Goal: Task Accomplishment & Management: Use online tool/utility

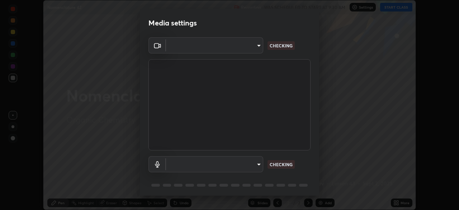
scroll to position [25, 0]
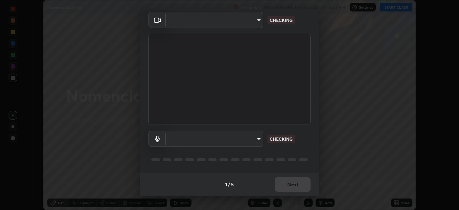
type input "c35a285883de36ed13854a1fbed0525b0d3f8b863e97d5e3b573df760e09333d"
click at [240, 144] on body "Erase all Nomenclature 42 Recording WAS SCHEDULED TO START AT 9:30 AM Settings …" at bounding box center [229, 105] width 459 height 210
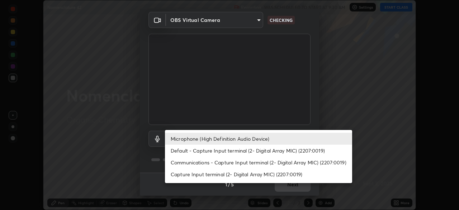
click at [218, 149] on li "Default - Capture Input terminal (2- Digital Array MIC) (2207:0019)" at bounding box center [258, 151] width 187 height 12
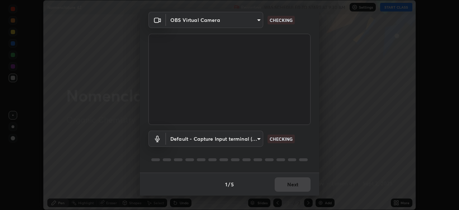
click at [224, 137] on li "Microphone (High Definition Audio Device)" at bounding box center [235, 138] width 140 height 7
type input "3d334ac0a462d559afaba984711ee6781e2bfd9c7b4003d7f15efc1d03da94cf"
click at [203, 138] on body "Erase all Nomenclature 42 Recording WAS SCHEDULED TO START AT 9:30 AM Settings …" at bounding box center [229, 105] width 459 height 210
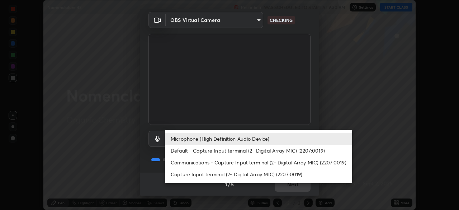
click at [212, 137] on li "Microphone (High Definition Audio Device)" at bounding box center [258, 139] width 187 height 12
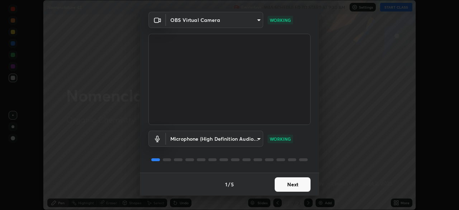
click at [302, 187] on button "Next" at bounding box center [293, 184] width 36 height 14
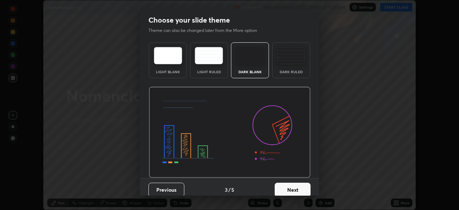
click at [303, 187] on button "Next" at bounding box center [293, 190] width 36 height 14
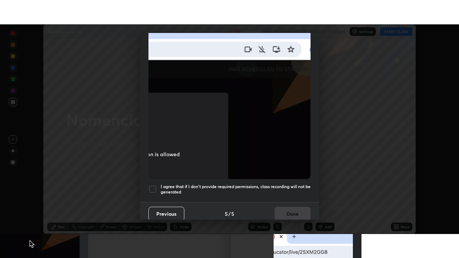
scroll to position [169, 0]
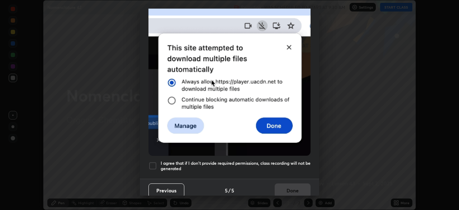
click at [154, 163] on div at bounding box center [153, 165] width 9 height 9
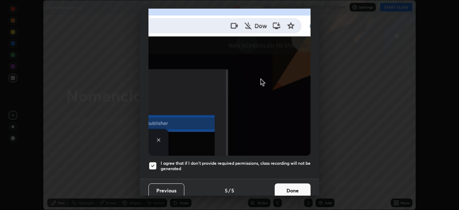
click at [292, 183] on button "Done" at bounding box center [293, 190] width 36 height 14
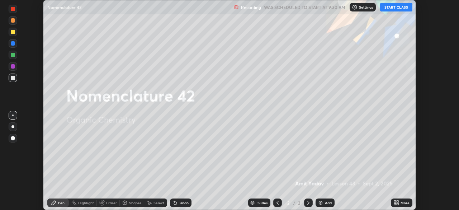
click at [393, 10] on button "START CLASS" at bounding box center [396, 7] width 32 height 9
click at [398, 204] on icon at bounding box center [398, 204] width 2 height 2
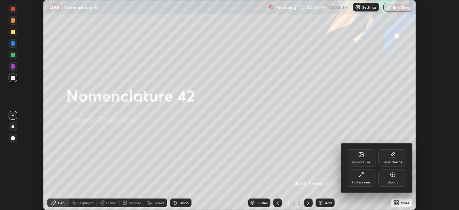
click at [366, 179] on div "Full screen" at bounding box center [361, 177] width 29 height 17
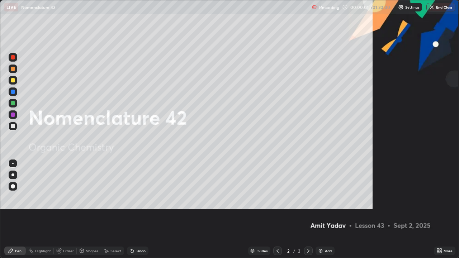
scroll to position [258, 459]
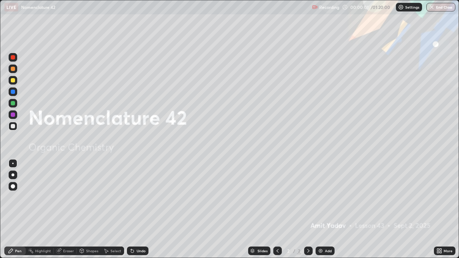
click at [333, 210] on div "Add" at bounding box center [325, 251] width 19 height 9
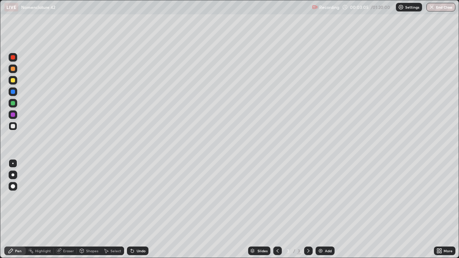
click at [138, 210] on div "Undo" at bounding box center [141, 251] width 9 height 4
click at [15, 82] on div at bounding box center [13, 80] width 9 height 9
click at [14, 130] on div at bounding box center [13, 126] width 9 height 9
click at [138, 210] on div "Undo" at bounding box center [141, 251] width 9 height 4
click at [137, 210] on div "Undo" at bounding box center [141, 251] width 9 height 4
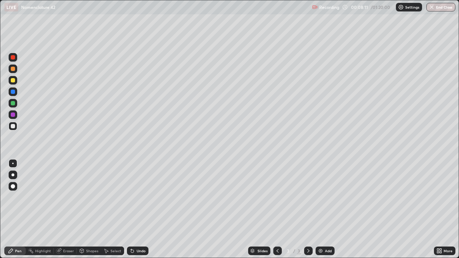
click at [14, 81] on div at bounding box center [13, 80] width 4 height 4
click at [15, 126] on div at bounding box center [13, 126] width 9 height 9
click at [138, 210] on div "Undo" at bounding box center [141, 251] width 9 height 4
click at [326, 210] on div "Add" at bounding box center [328, 251] width 7 height 4
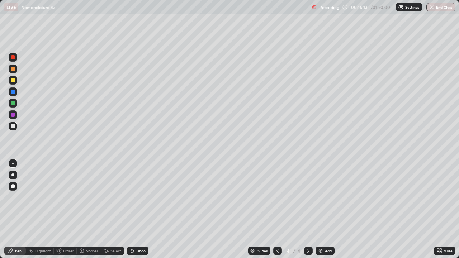
click at [138, 210] on div "Undo" at bounding box center [141, 251] width 9 height 4
click at [137, 210] on div "Undo" at bounding box center [141, 251] width 9 height 4
click at [142, 210] on div "Undo" at bounding box center [136, 251] width 24 height 14
click at [142, 210] on div "Undo" at bounding box center [141, 251] width 9 height 4
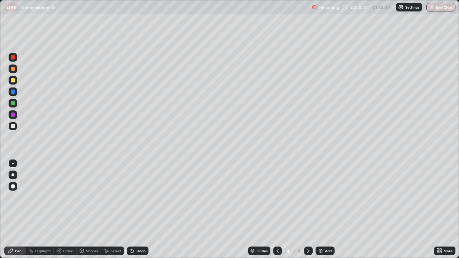
click at [137, 210] on div "Undo" at bounding box center [136, 251] width 24 height 14
click at [138, 210] on div "Undo" at bounding box center [136, 251] width 24 height 14
click at [324, 210] on div "Add" at bounding box center [325, 251] width 19 height 9
click at [276, 210] on icon at bounding box center [278, 251] width 6 height 6
click at [306, 210] on icon at bounding box center [309, 251] width 6 height 6
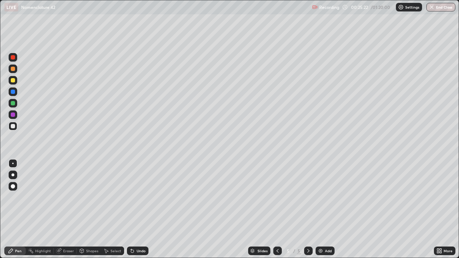
click at [137, 210] on div "Undo" at bounding box center [141, 251] width 9 height 4
click at [65, 210] on div "Eraser" at bounding box center [65, 251] width 23 height 9
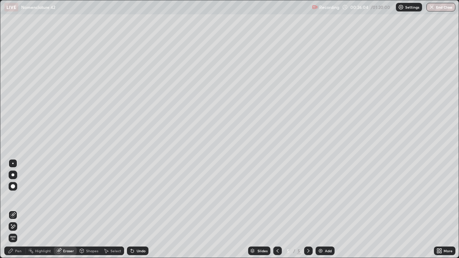
click at [20, 210] on div "Pen" at bounding box center [15, 251] width 22 height 9
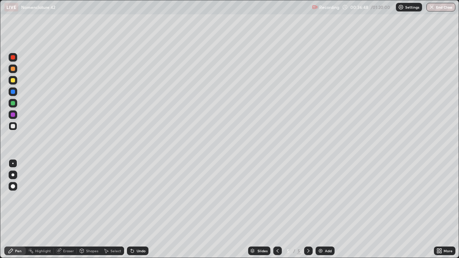
click at [280, 210] on div at bounding box center [277, 251] width 9 height 9
click at [13, 81] on div at bounding box center [13, 80] width 4 height 4
click at [139, 210] on div "Undo" at bounding box center [141, 251] width 9 height 4
click at [138, 210] on div "Undo" at bounding box center [138, 251] width 22 height 9
click at [139, 210] on div "Undo" at bounding box center [138, 251] width 22 height 9
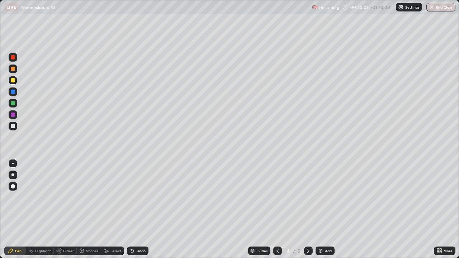
click at [307, 210] on icon at bounding box center [309, 251] width 6 height 6
click at [320, 210] on img at bounding box center [321, 251] width 6 height 6
click at [138, 210] on div "Undo" at bounding box center [141, 251] width 9 height 4
click at [67, 210] on div "Eraser" at bounding box center [68, 251] width 11 height 4
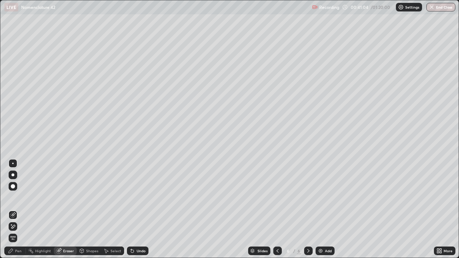
click at [22, 210] on div "Pen" at bounding box center [15, 251] width 22 height 9
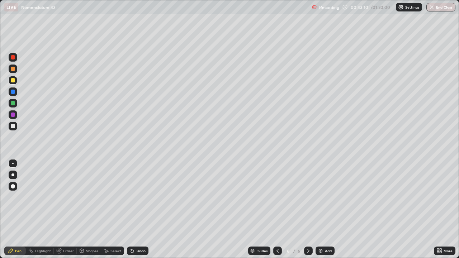
click at [277, 210] on icon at bounding box center [278, 251] width 6 height 6
click at [278, 210] on icon at bounding box center [278, 251] width 6 height 6
click at [139, 210] on div "Undo" at bounding box center [141, 251] width 9 height 4
click at [69, 210] on div "Eraser" at bounding box center [68, 251] width 11 height 4
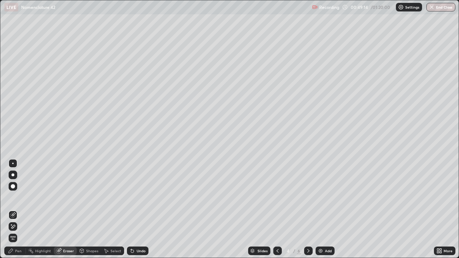
click at [19, 210] on div "Pen" at bounding box center [18, 251] width 6 height 4
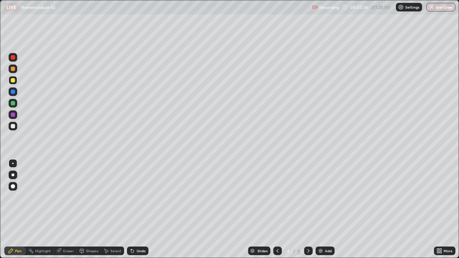
click at [306, 210] on icon at bounding box center [309, 251] width 6 height 6
click at [137, 210] on div "Undo" at bounding box center [141, 251] width 9 height 4
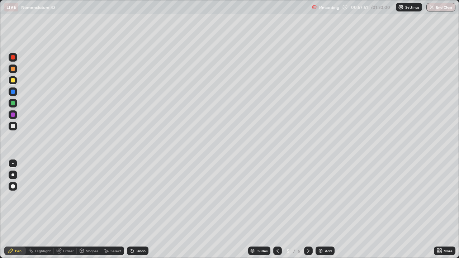
click at [137, 210] on div "Undo" at bounding box center [141, 251] width 9 height 4
click at [138, 210] on div "Undo" at bounding box center [141, 251] width 9 height 4
click at [137, 210] on div "Undo" at bounding box center [141, 251] width 9 height 4
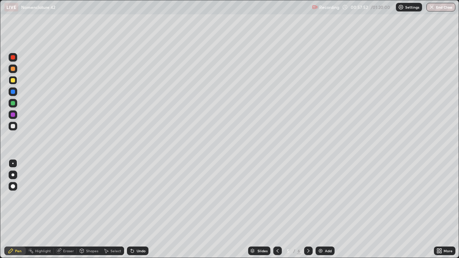
click at [137, 210] on div "Undo" at bounding box center [141, 251] width 9 height 4
click at [138, 210] on div "Undo" at bounding box center [141, 251] width 9 height 4
click at [137, 210] on div "Undo" at bounding box center [141, 251] width 9 height 4
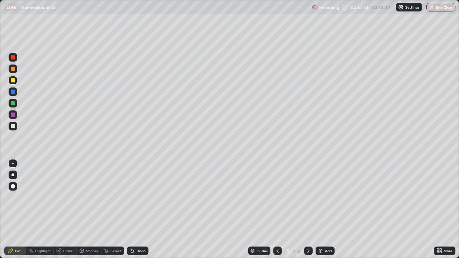
click at [137, 210] on div "Undo" at bounding box center [141, 251] width 9 height 4
click at [66, 210] on div "Eraser" at bounding box center [68, 251] width 11 height 4
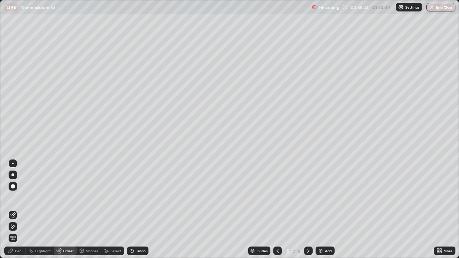
click at [138, 210] on div "Undo" at bounding box center [141, 251] width 9 height 4
click at [14, 210] on div "Pen" at bounding box center [15, 251] width 22 height 9
